Goal: Check status

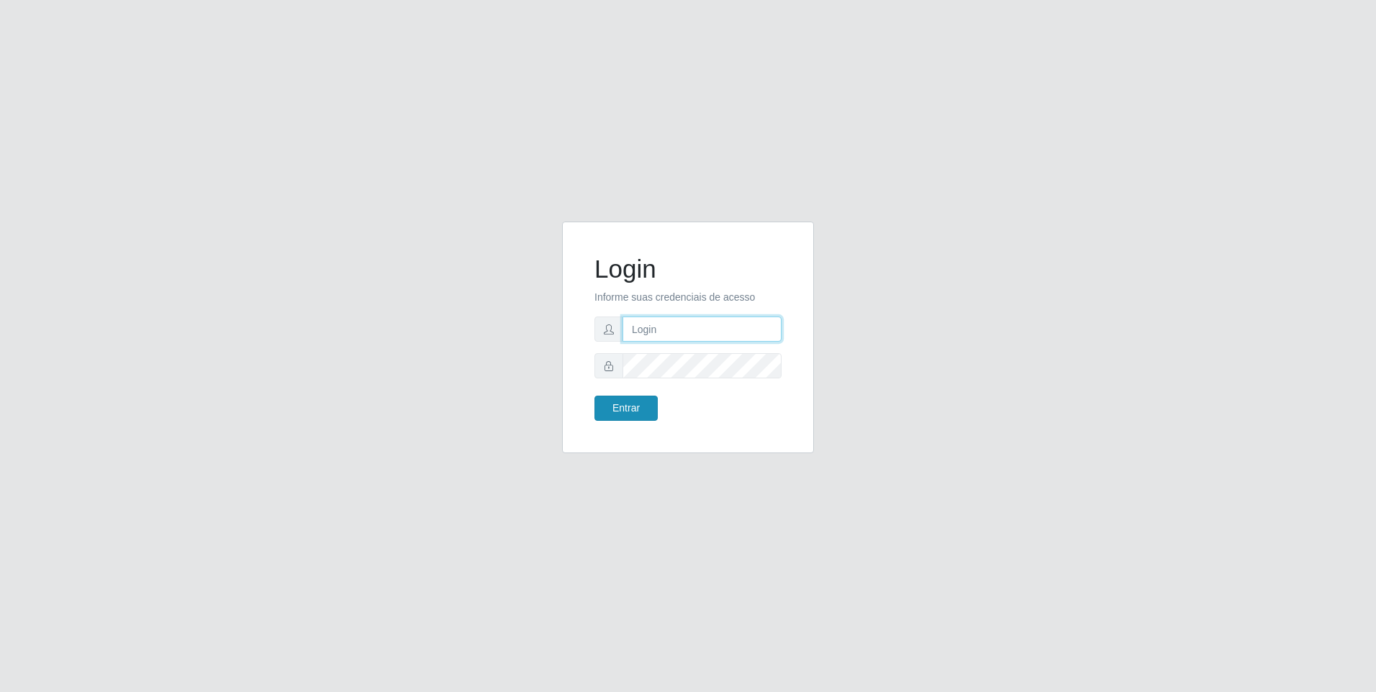
type input "[EMAIL_ADDRESS][DOMAIN_NAME]"
click at [617, 406] on button "Entrar" at bounding box center [625, 408] width 63 height 25
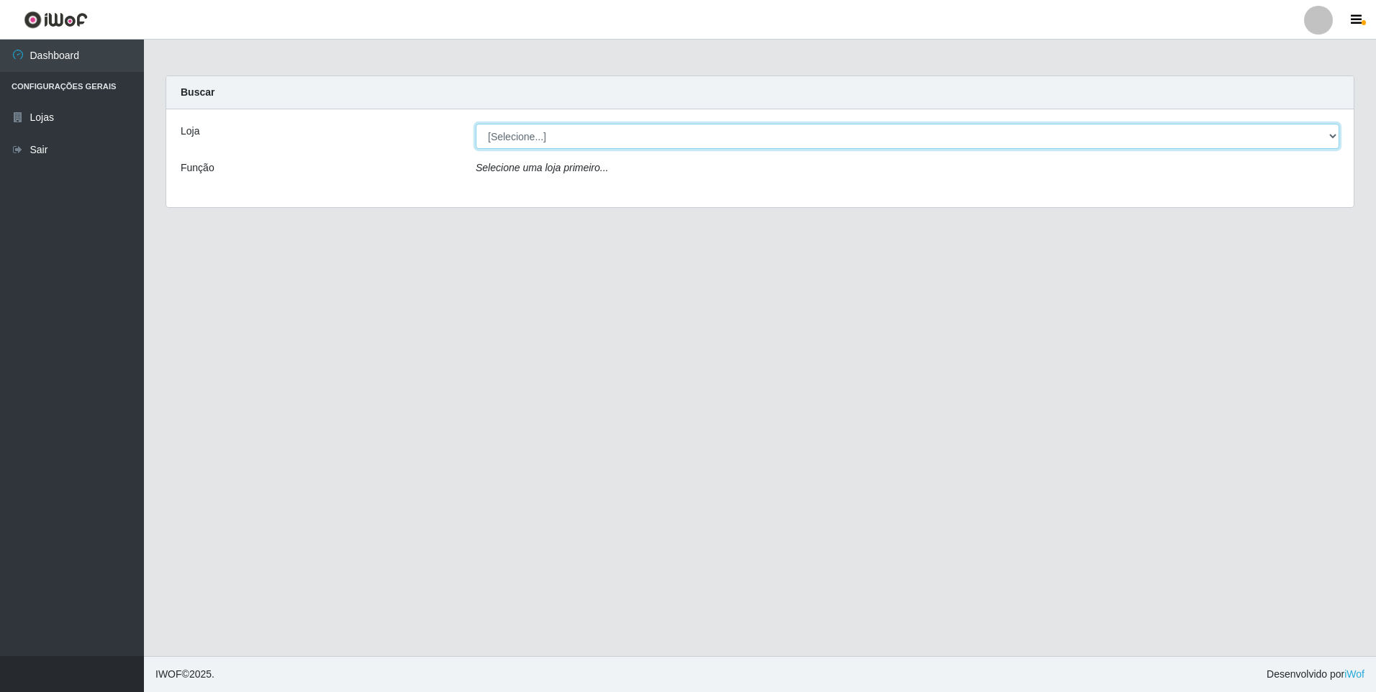
click at [504, 138] on select "[Selecione...] [GEOGRAPHIC_DATA] - [GEOGRAPHIC_DATA]" at bounding box center [908, 136] width 864 height 25
select select "432"
click at [476, 124] on select "[Selecione...] [GEOGRAPHIC_DATA] - [GEOGRAPHIC_DATA]" at bounding box center [908, 136] width 864 height 25
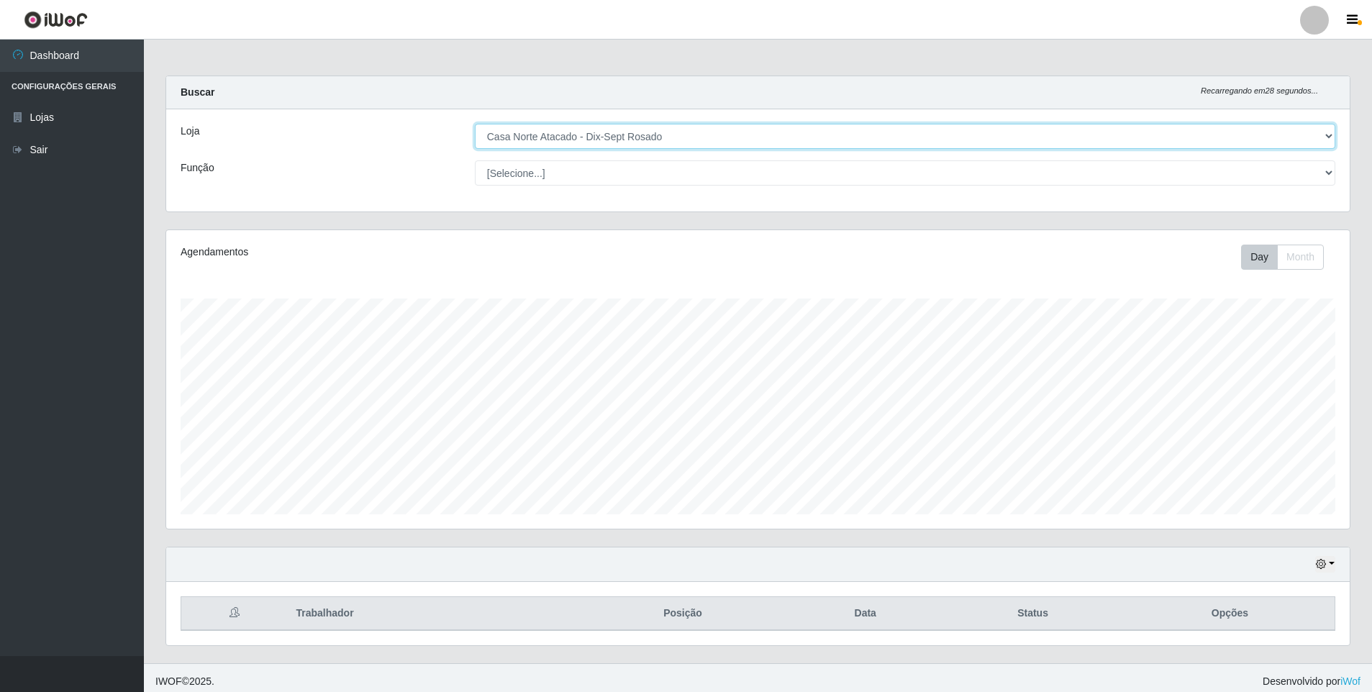
scroll to position [299, 1184]
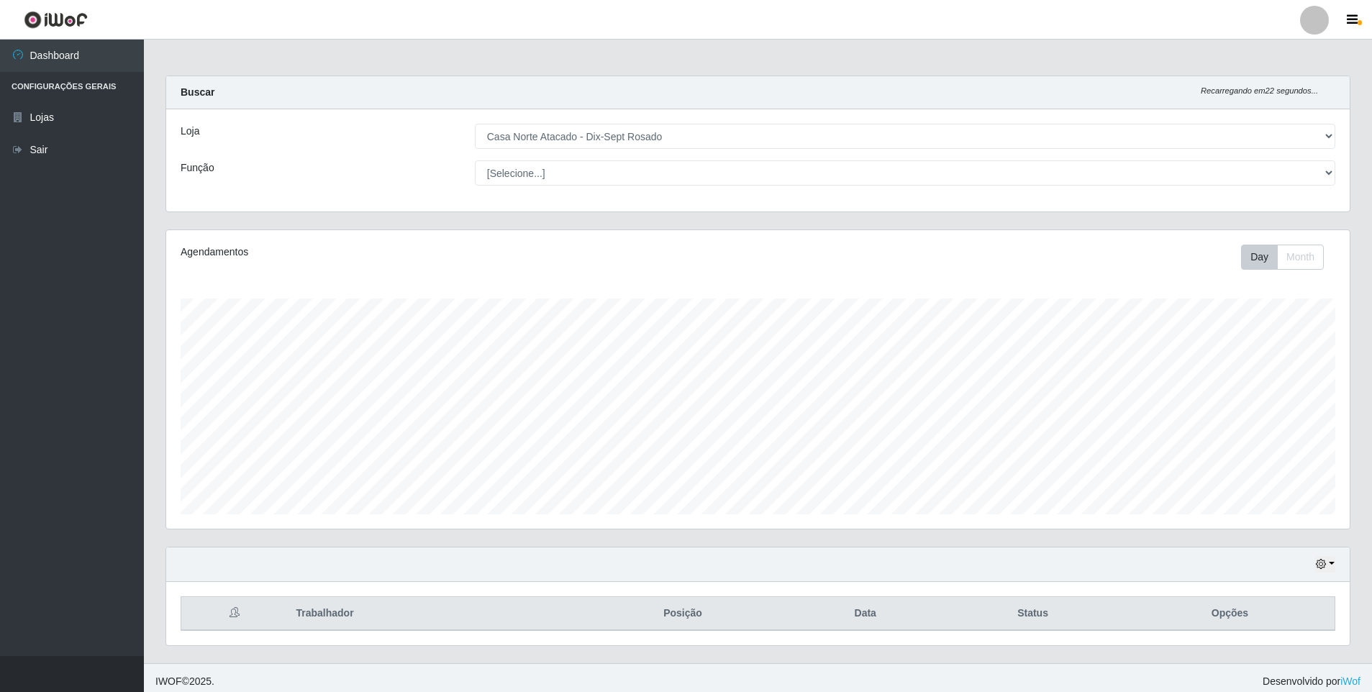
click at [1336, 564] on div "Hoje 1 dia 3 dias 1 Semana Não encerrados" at bounding box center [758, 565] width 1184 height 35
click at [1322, 562] on icon "button" at bounding box center [1321, 564] width 10 height 10
click at [1254, 487] on button "3 dias" at bounding box center [1278, 481] width 114 height 30
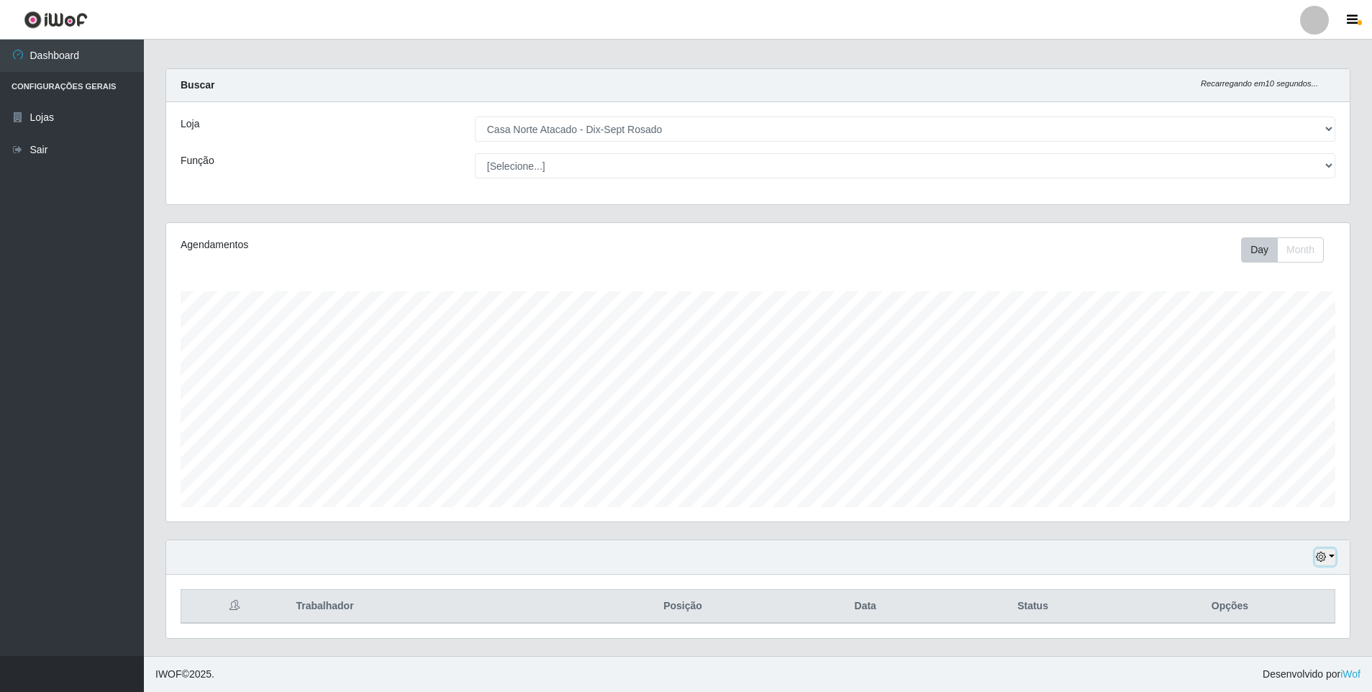
click at [1326, 563] on button "button" at bounding box center [1325, 557] width 20 height 17
click at [1293, 502] on button "1 Semana" at bounding box center [1278, 504] width 114 height 30
